Goal: Transaction & Acquisition: Purchase product/service

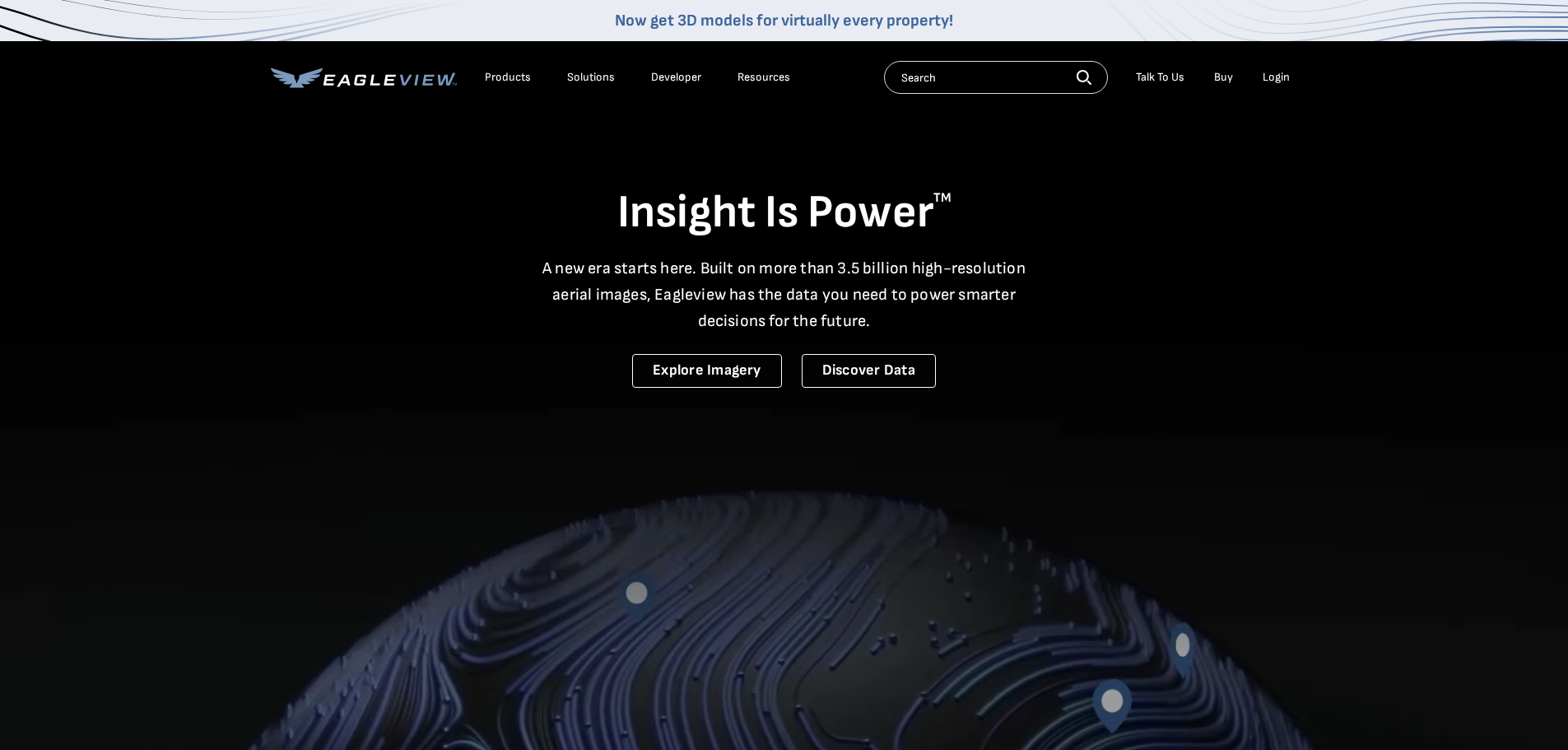
click at [1290, 79] on li "Login" at bounding box center [1276, 77] width 43 height 25
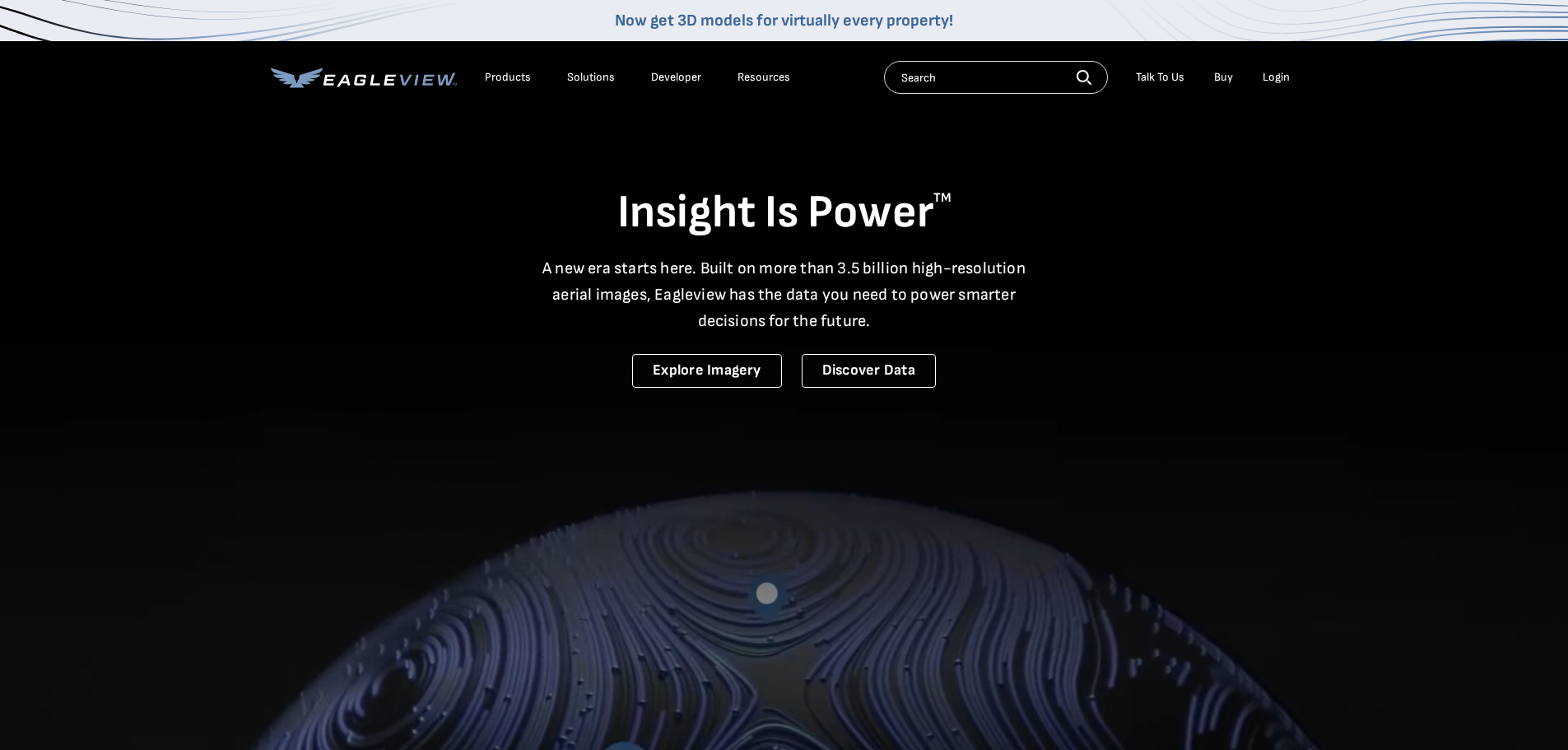
click at [1277, 72] on div "Login" at bounding box center [1276, 77] width 27 height 14
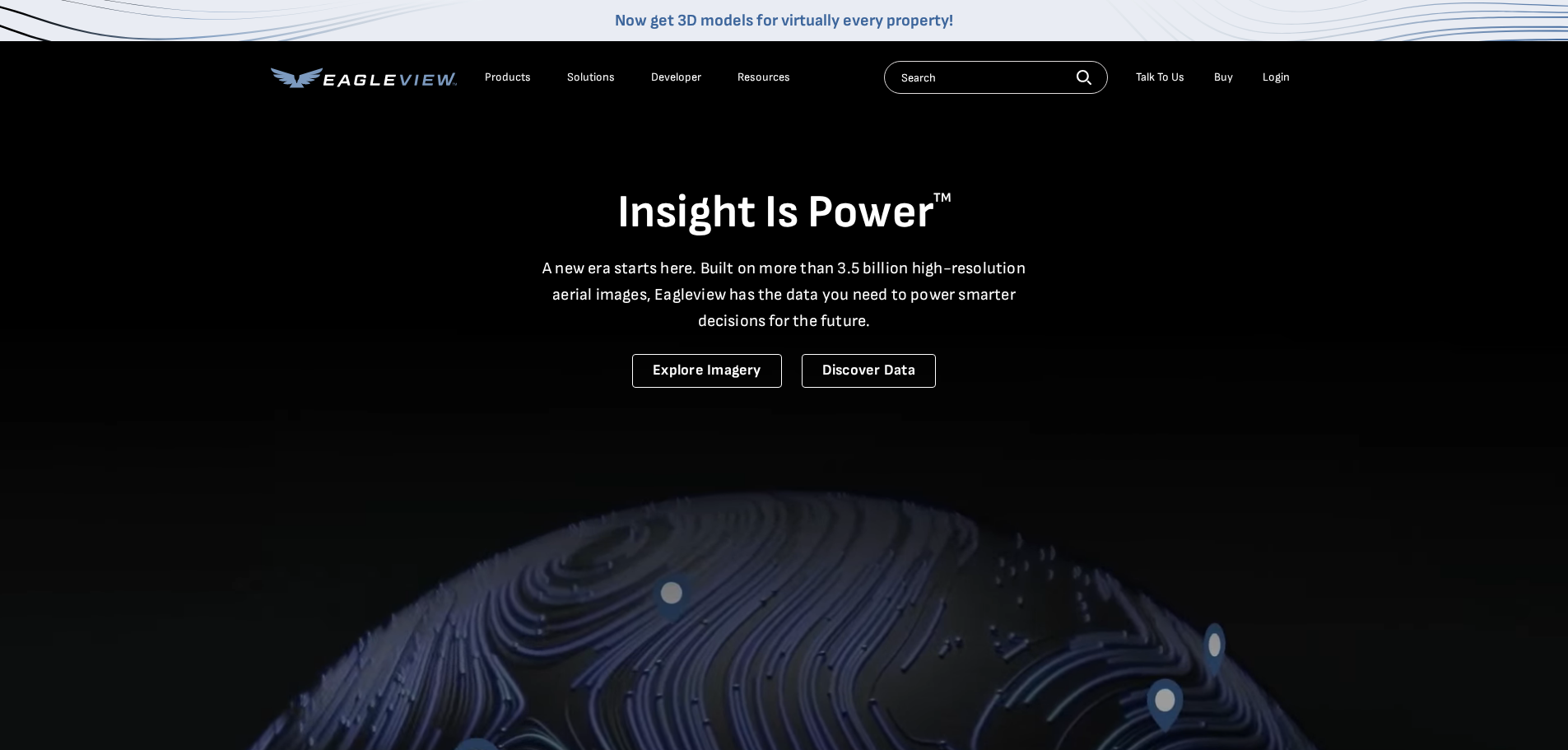
click at [1269, 72] on div "Login" at bounding box center [1276, 77] width 27 height 14
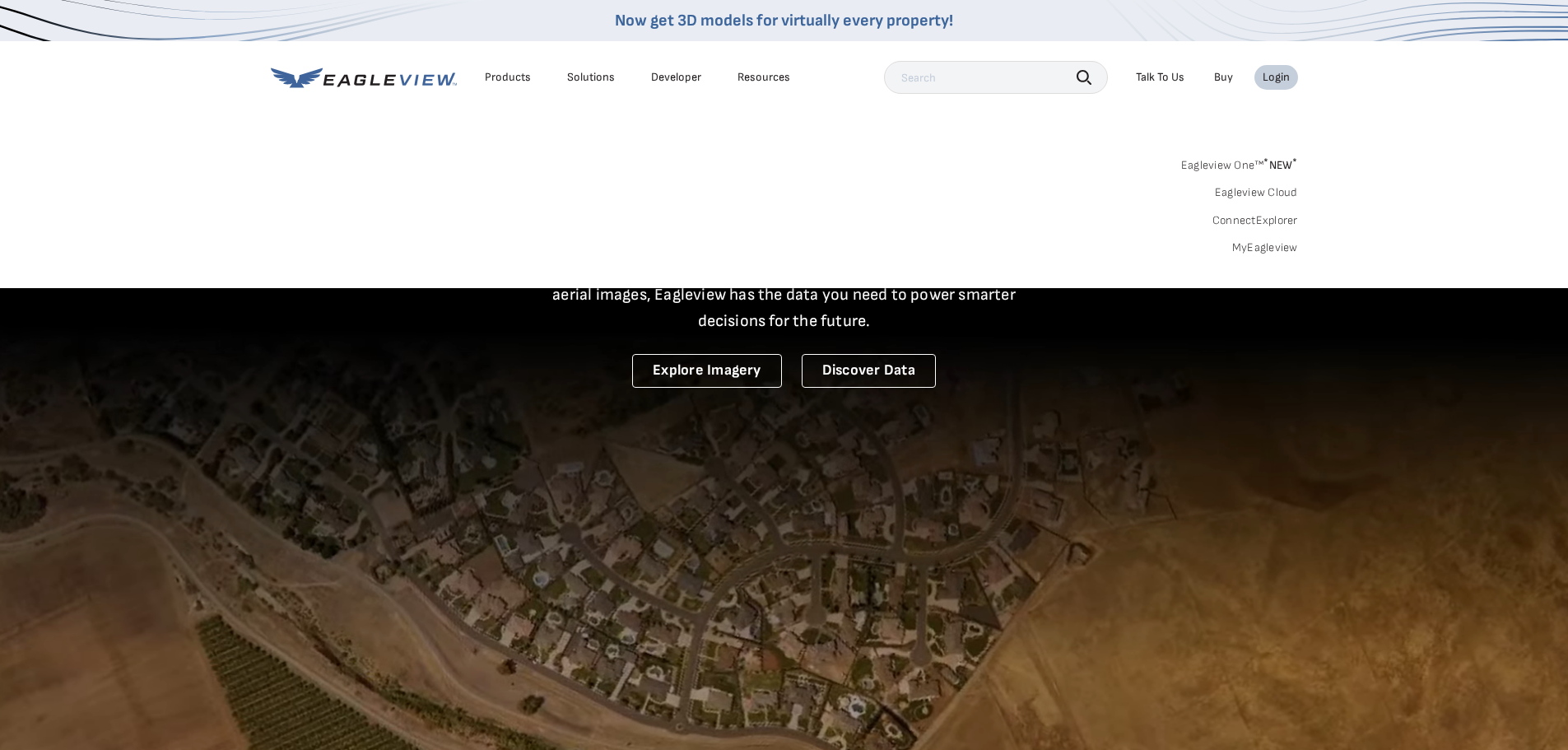
click at [1255, 249] on link "MyEagleview" at bounding box center [1264, 248] width 66 height 14
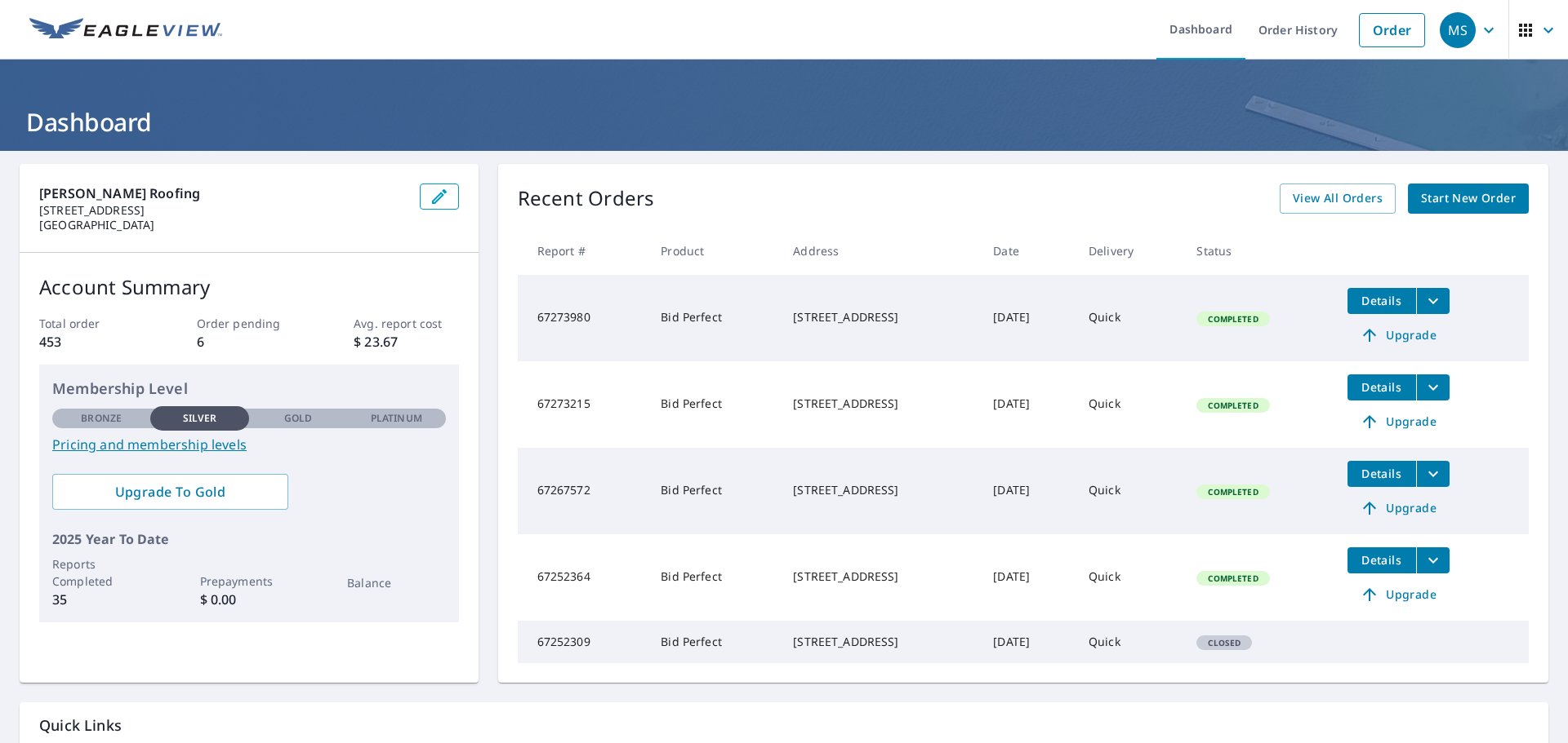
click at [1452, 200] on span "Start New Order" at bounding box center [1468, 199] width 95 height 20
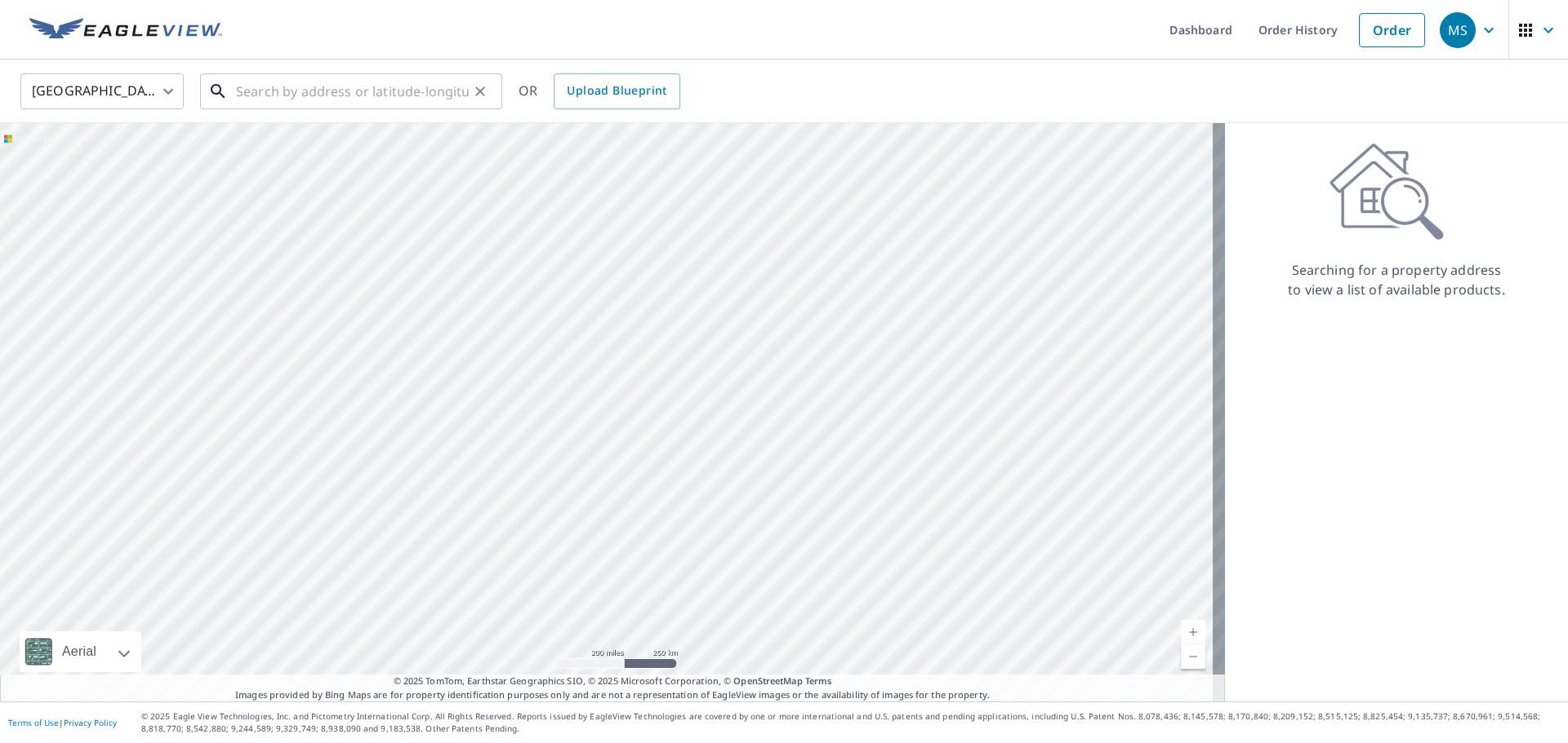
click at [343, 93] on input "text" at bounding box center [353, 91] width 233 height 46
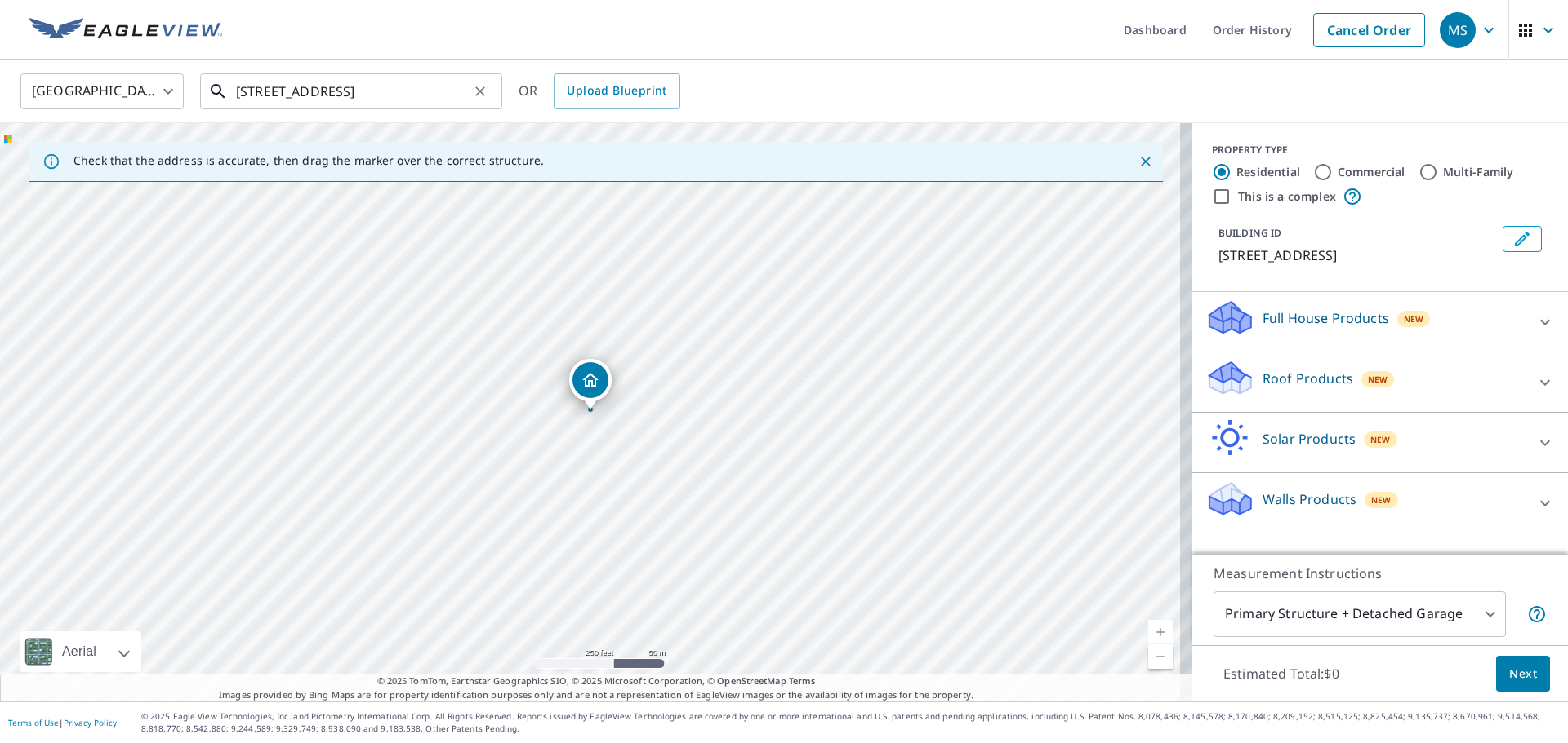
click at [381, 99] on input "[STREET_ADDRESS]" at bounding box center [353, 91] width 233 height 46
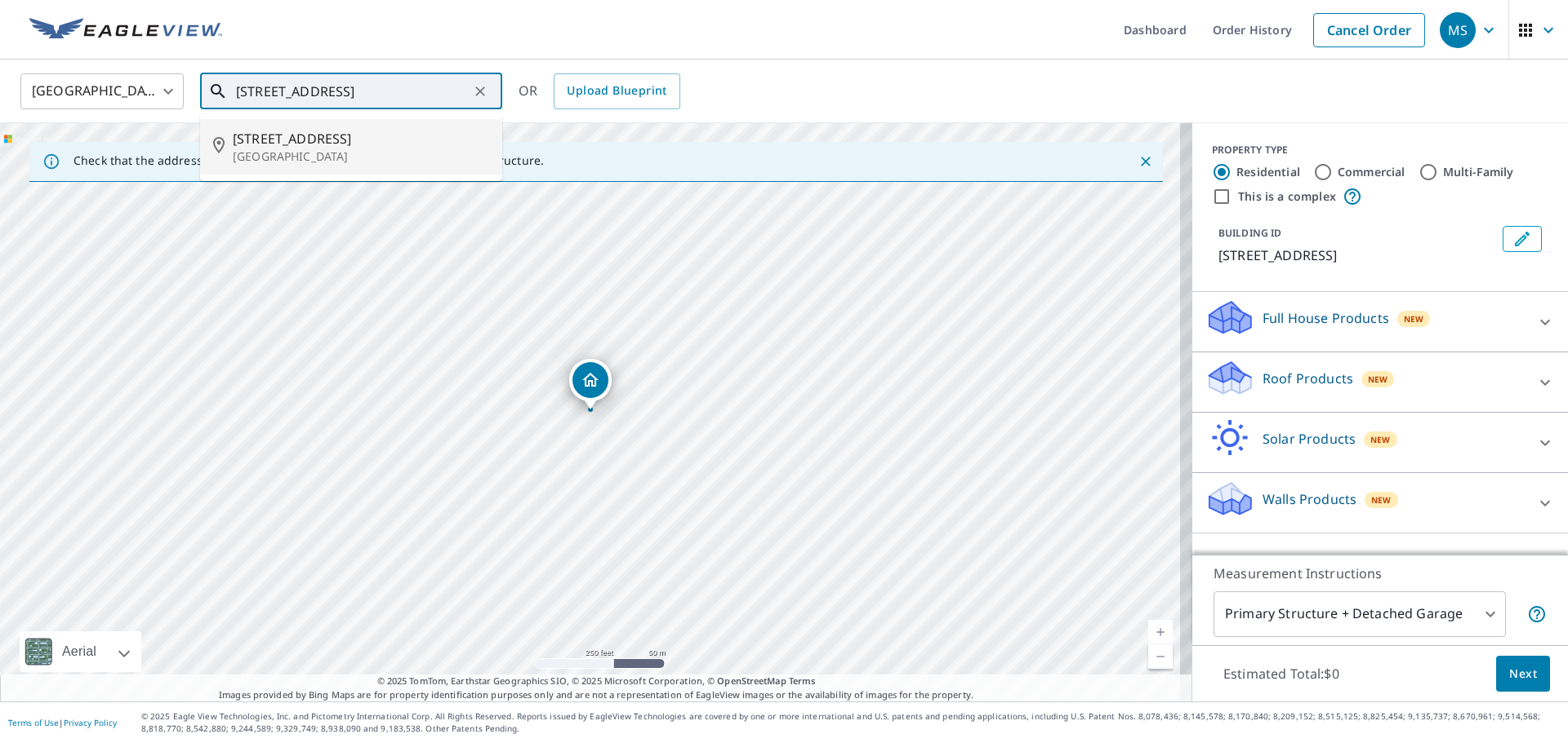
click at [365, 150] on p "[GEOGRAPHIC_DATA]" at bounding box center [361, 156] width 257 height 16
type input "[STREET_ADDRESS]"
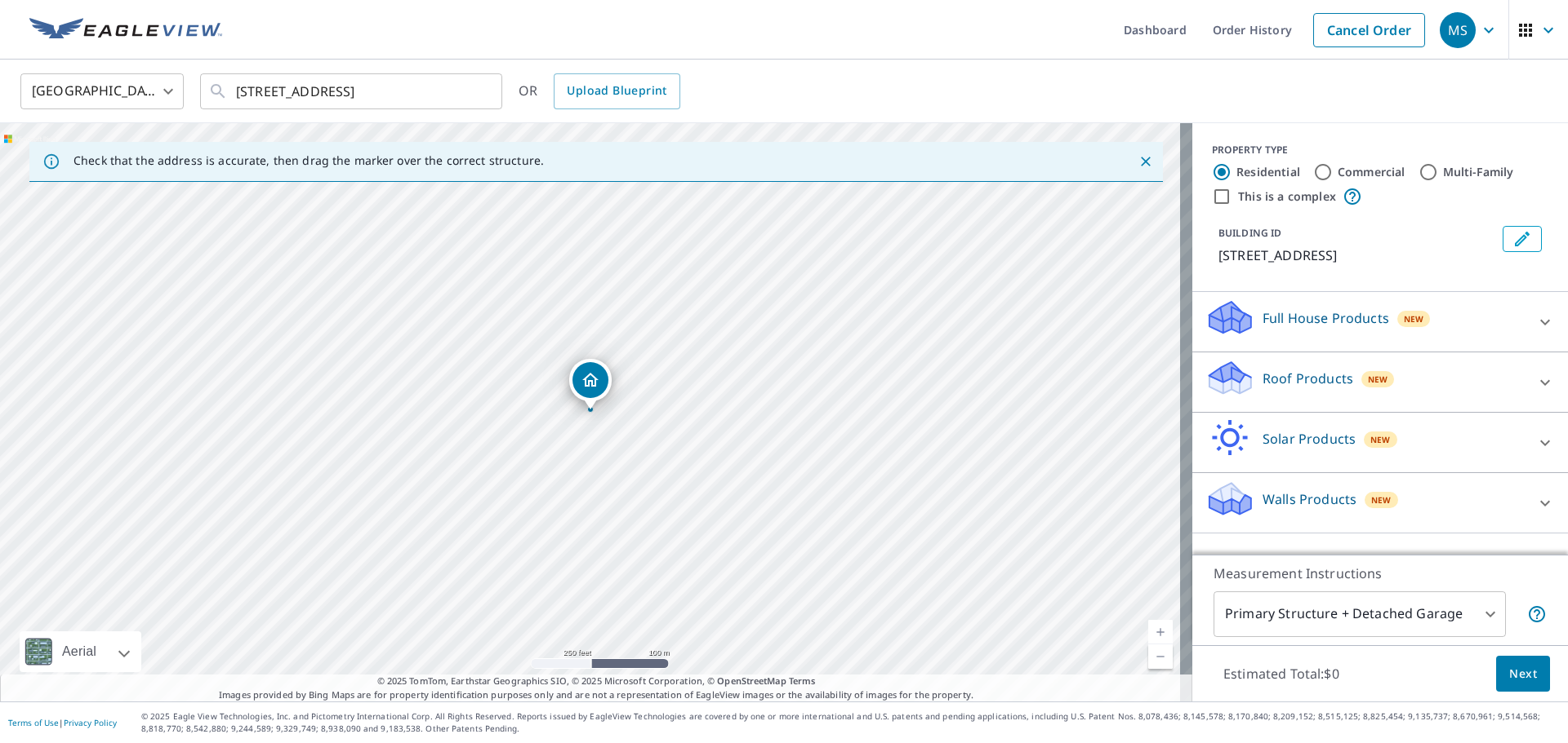
click at [1306, 389] on p "Roof Products" at bounding box center [1307, 378] width 90 height 19
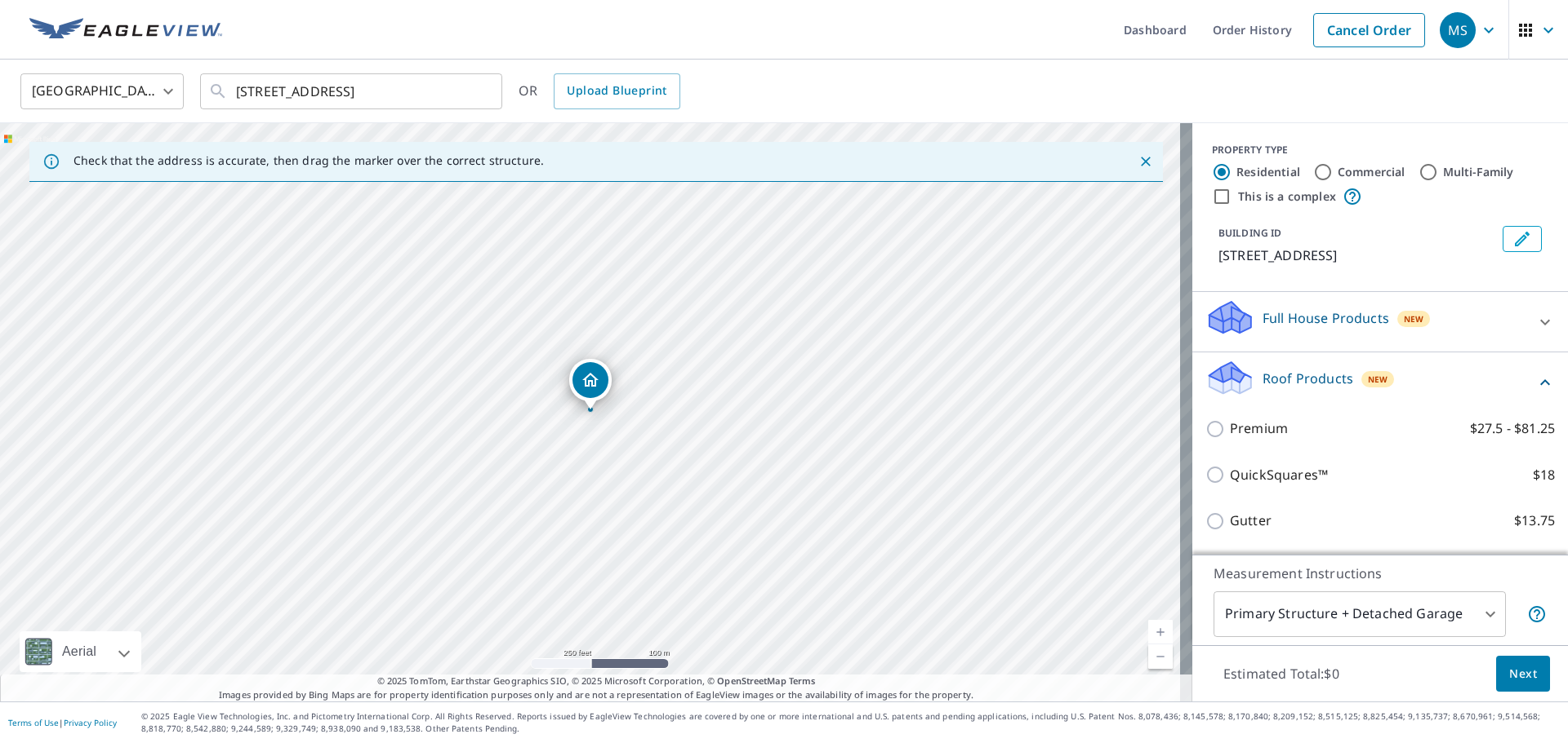
scroll to position [164, 0]
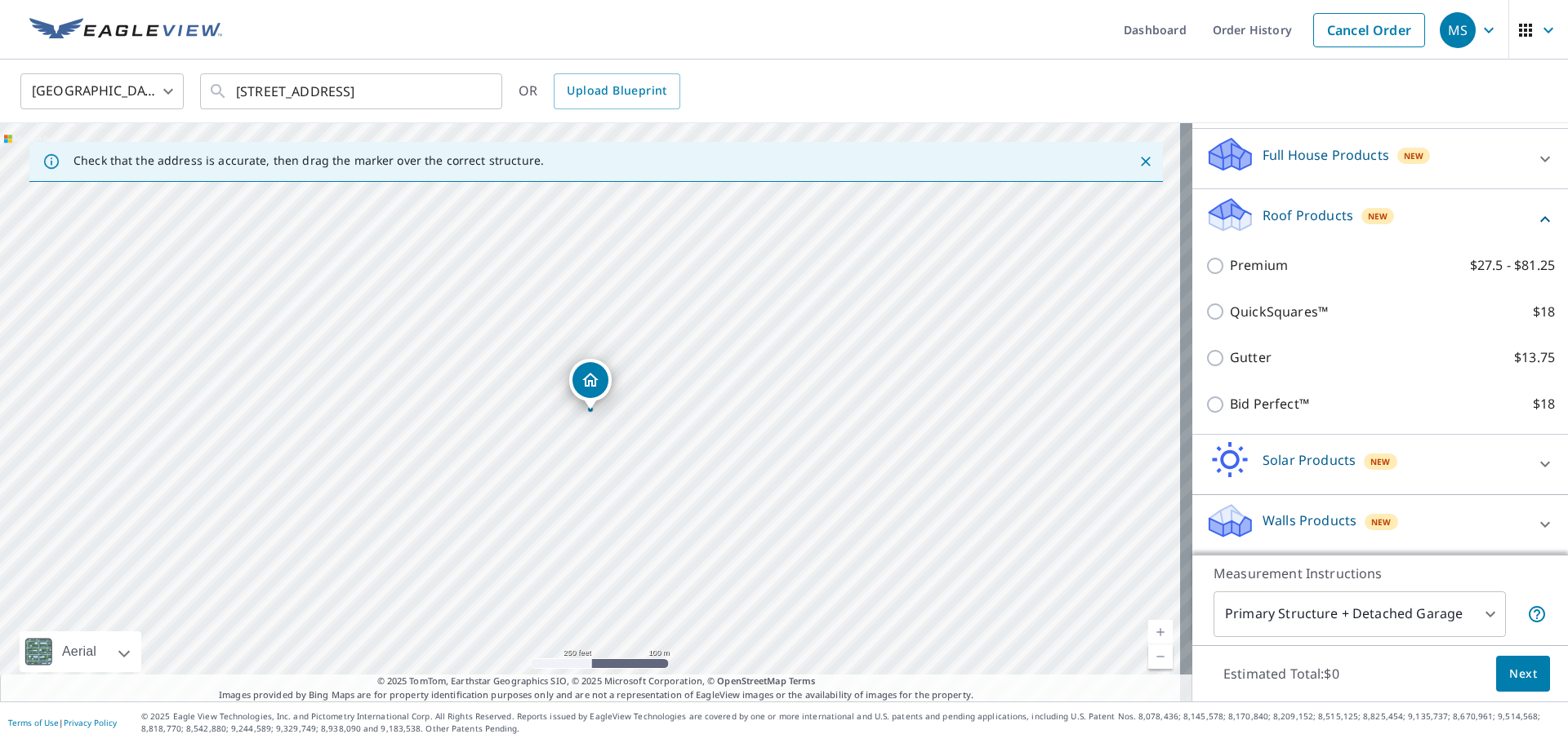
click at [1222, 428] on div "Bid Perfect™ $18" at bounding box center [1380, 404] width 349 height 46
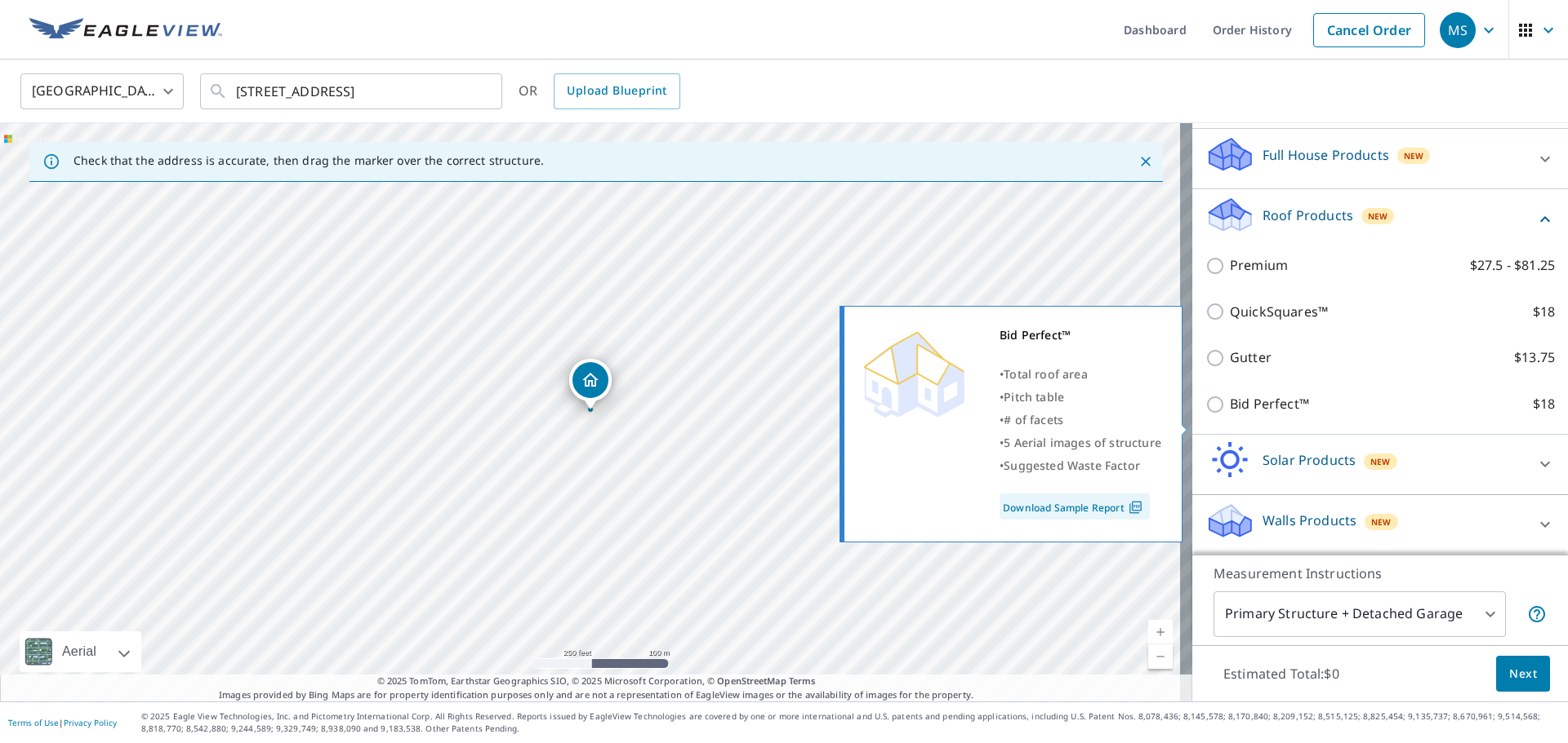
click at [1230, 415] on p "Bid Perfect™" at bounding box center [1269, 404] width 79 height 20
click at [1226, 415] on input "Bid Perfect™ $18" at bounding box center [1217, 404] width 24 height 19
checkbox input "true"
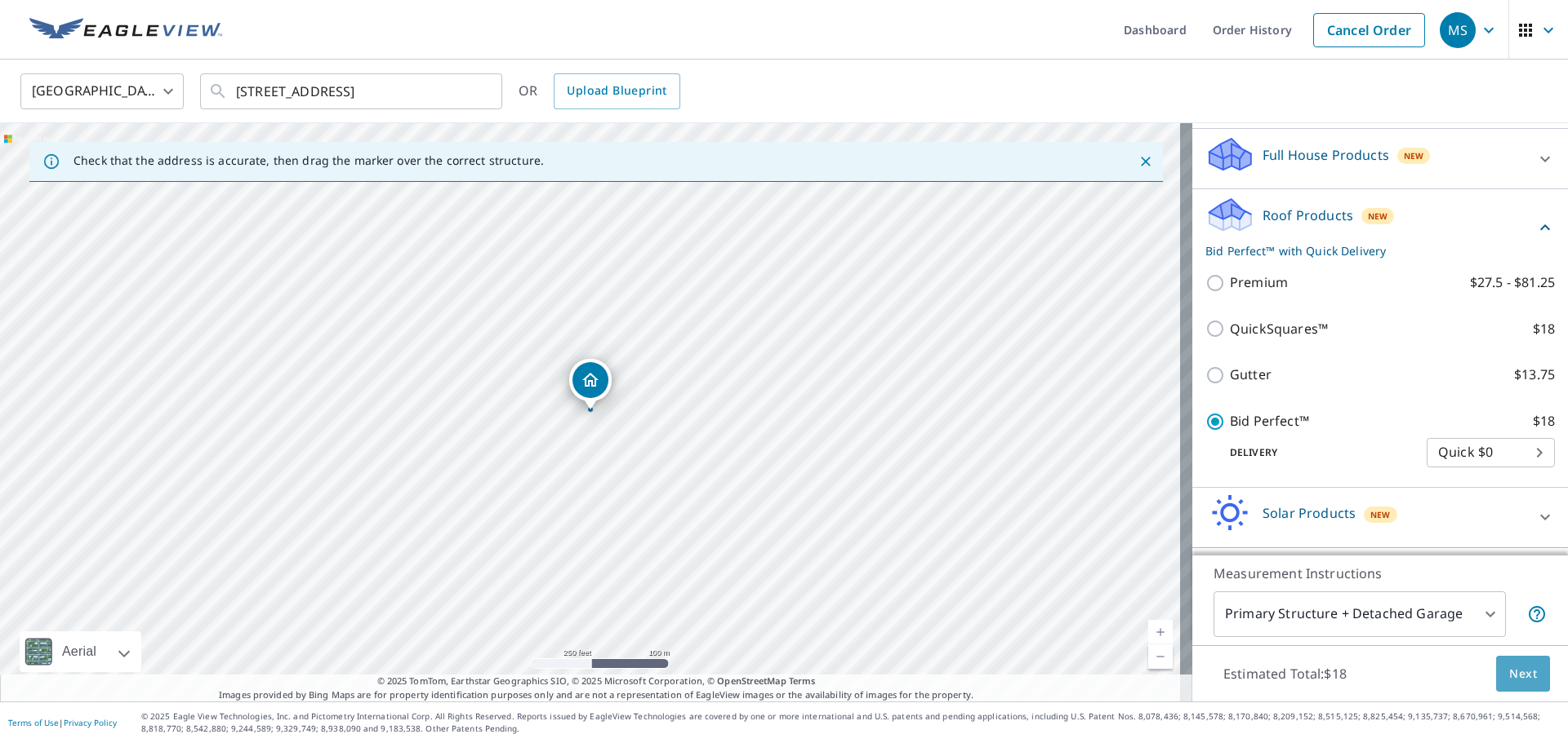
click at [1514, 667] on span "Next" at bounding box center [1522, 675] width 28 height 20
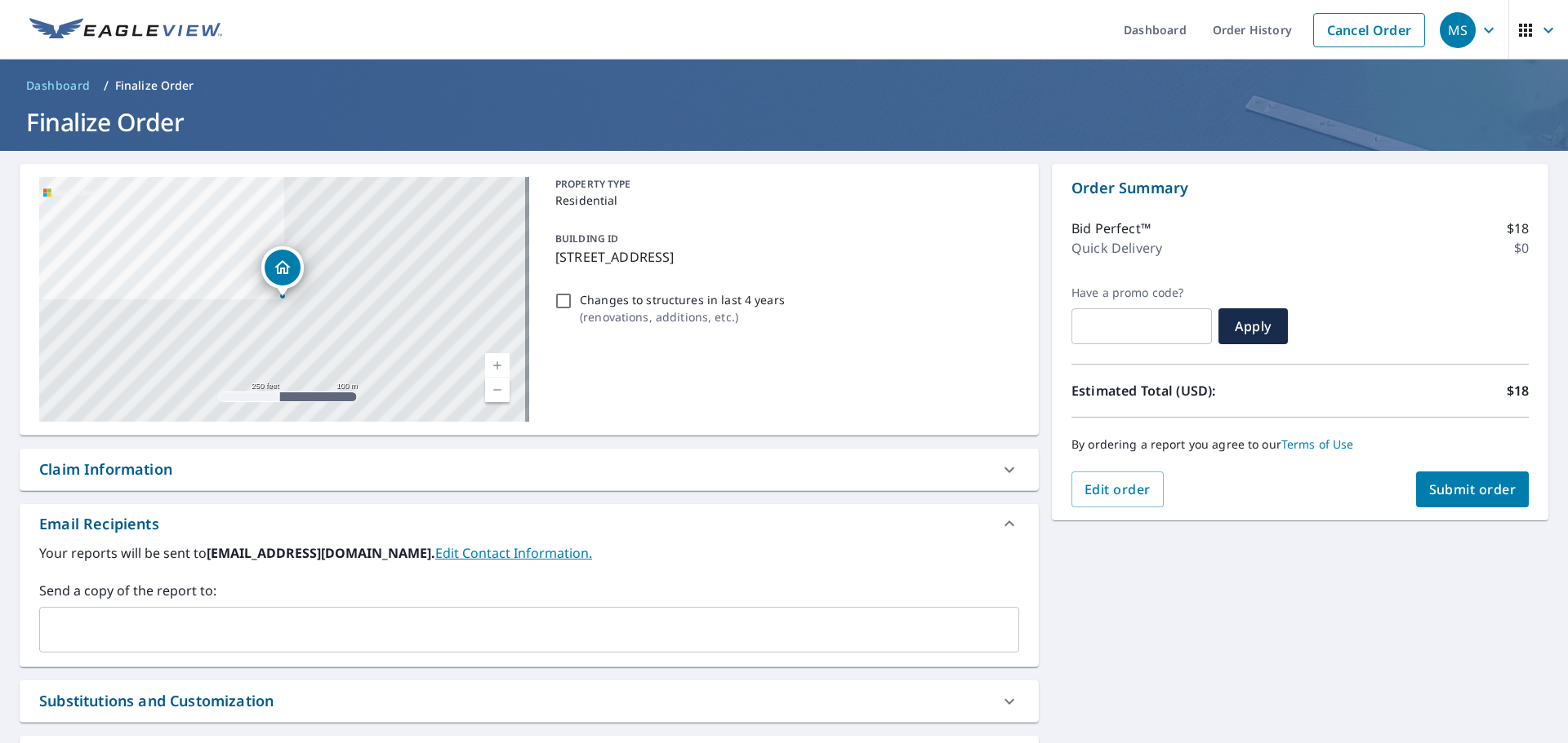
click at [1450, 482] on span "Submit order" at bounding box center [1473, 489] width 88 height 18
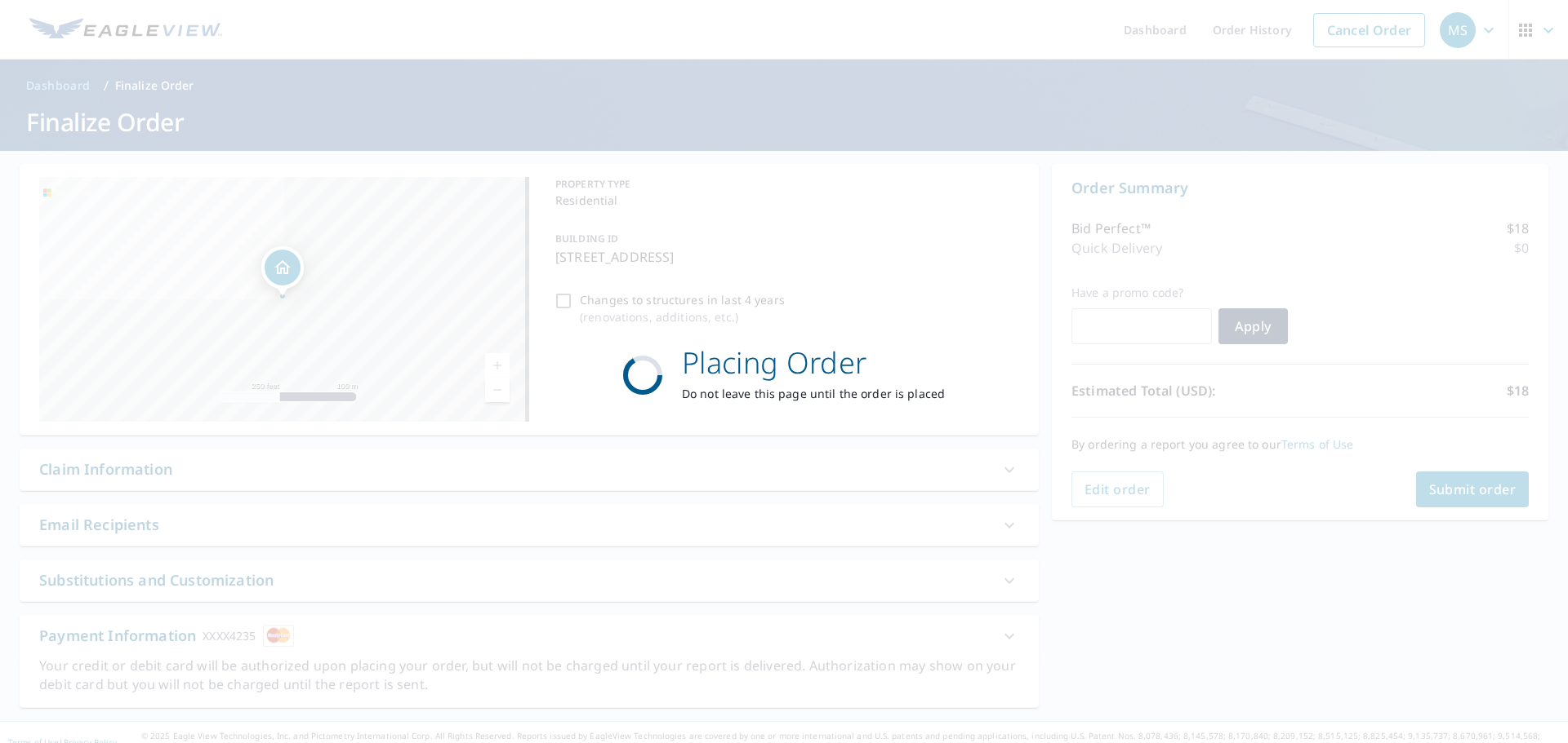
checkbox input "true"
